Goal: Task Accomplishment & Management: Use online tool/utility

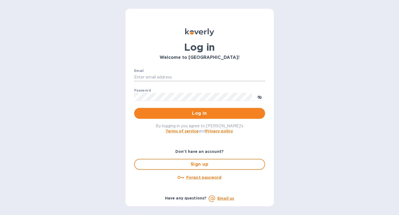
click at [212, 75] on input "Email" at bounding box center [199, 77] width 131 height 8
type input "contactnorthstarllc@gmail.com"
click at [134, 108] on button "Log in" at bounding box center [199, 113] width 131 height 11
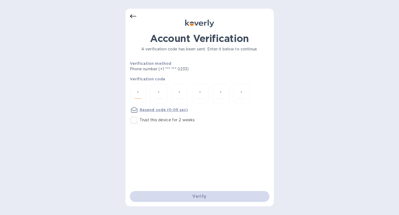
click at [138, 91] on input "number" at bounding box center [137, 94] width 7 height 10
type input "4"
type input "8"
type input "7"
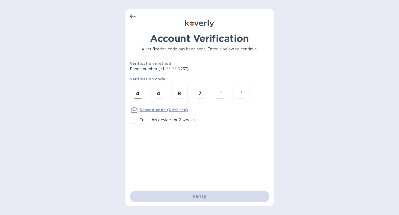
type input "7"
type input "9"
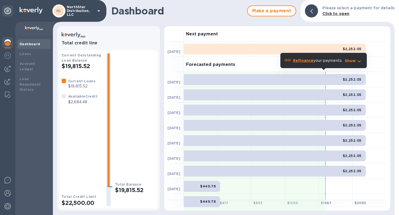
click at [359, 61] on icon "button" at bounding box center [358, 61] width 3 height 2
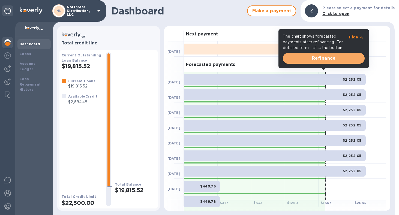
click at [324, 59] on span "Refinance" at bounding box center [323, 58] width 73 height 7
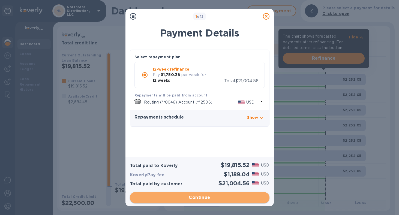
click at [199, 198] on span "Continue" at bounding box center [199, 197] width 131 height 7
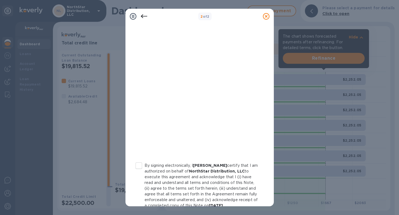
scroll to position [83, 0]
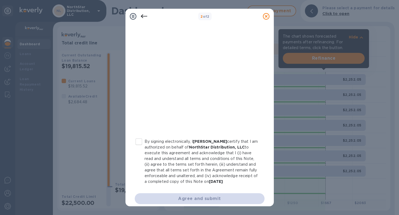
click at [138, 142] on input "By signing electronically, I [PERSON_NAME] certify that I am authorized on beha…" at bounding box center [138, 141] width 11 height 11
checkbox input "true"
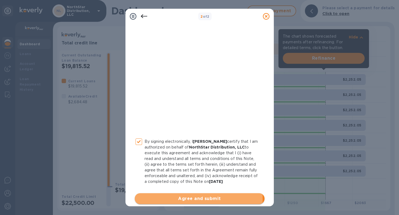
click at [187, 198] on span "Agree and submit" at bounding box center [199, 198] width 121 height 7
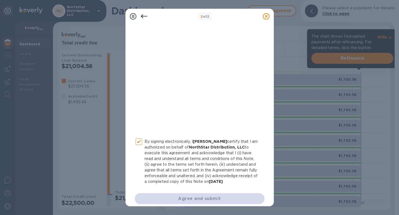
click at [203, 200] on div "Agree and submit" at bounding box center [200, 198] width 130 height 11
click at [266, 15] on icon at bounding box center [266, 16] width 7 height 7
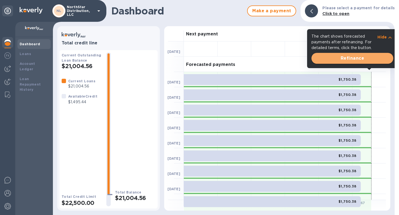
click at [352, 59] on span "Refinance" at bounding box center [351, 58] width 73 height 7
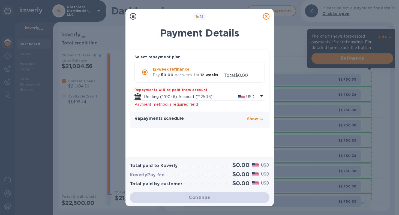
click at [266, 19] on icon at bounding box center [266, 16] width 7 height 7
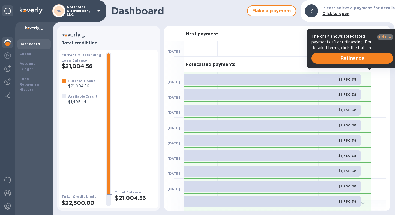
click at [384, 36] on p "Hide" at bounding box center [381, 36] width 9 height 5
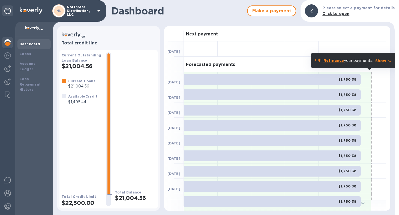
click at [286, 59] on div "Forecasted payments" at bounding box center [285, 64] width 202 height 15
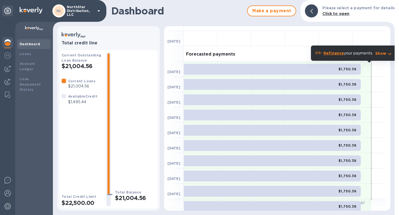
scroll to position [0, 0]
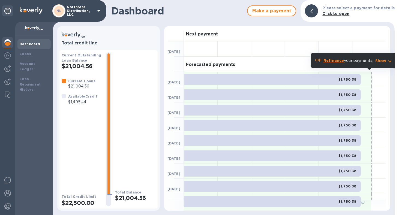
click at [239, 26] on div "Next payment" at bounding box center [285, 33] width 202 height 15
click at [332, 60] on b "Refinance" at bounding box center [333, 60] width 20 height 4
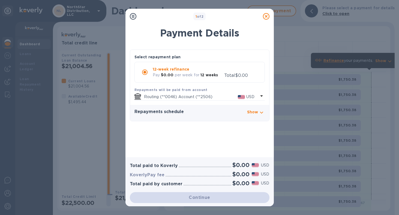
click at [264, 17] on icon at bounding box center [266, 16] width 7 height 7
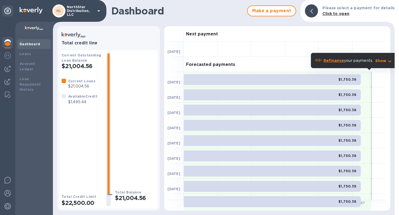
click at [7, 44] on img at bounding box center [7, 42] width 7 height 7
click at [9, 70] on img at bounding box center [7, 68] width 7 height 7
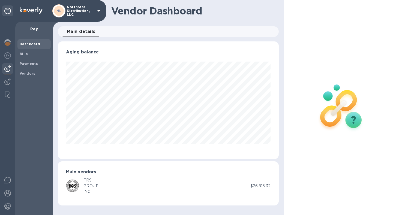
scroll to position [118, 221]
click at [9, 43] on img at bounding box center [7, 42] width 7 height 7
